Goal: Manage account settings

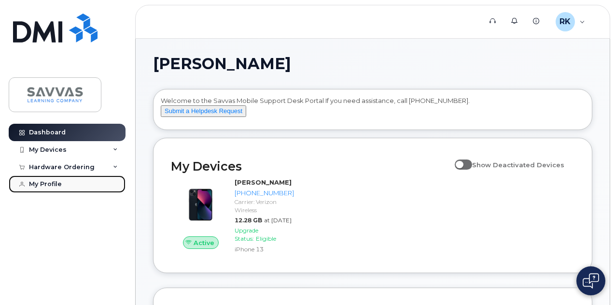
click at [40, 182] on div "My Profile" at bounding box center [45, 184] width 33 height 8
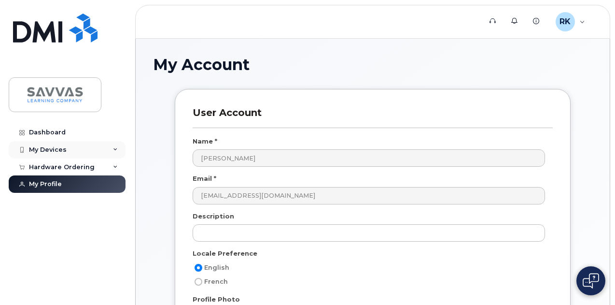
click at [53, 149] on div "My Devices" at bounding box center [48, 150] width 38 height 8
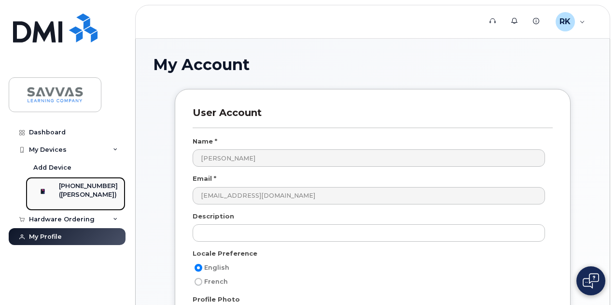
click at [75, 187] on div "[PHONE_NUMBER]" at bounding box center [88, 186] width 59 height 9
